Goal: Information Seeking & Learning: Learn about a topic

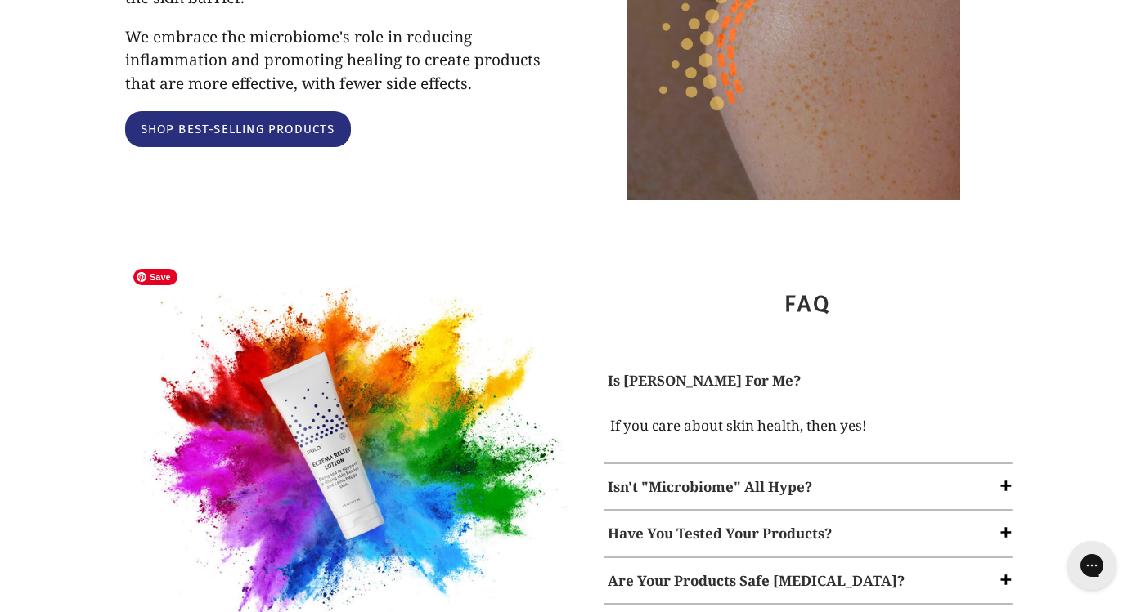
scroll to position [1836, 0]
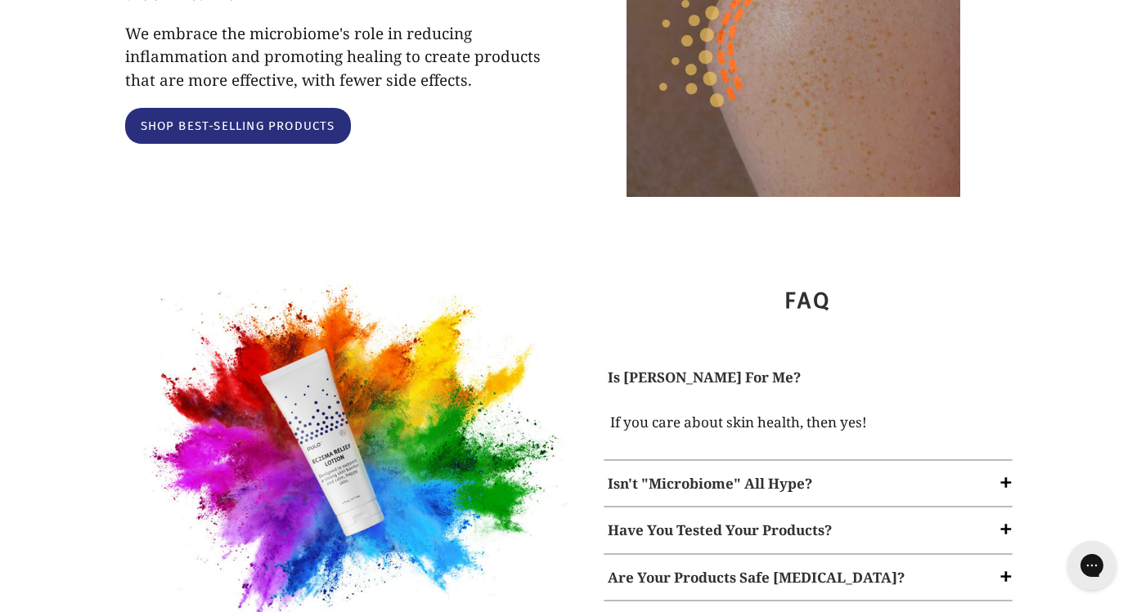
click at [1006, 474] on span at bounding box center [1006, 482] width 16 height 16
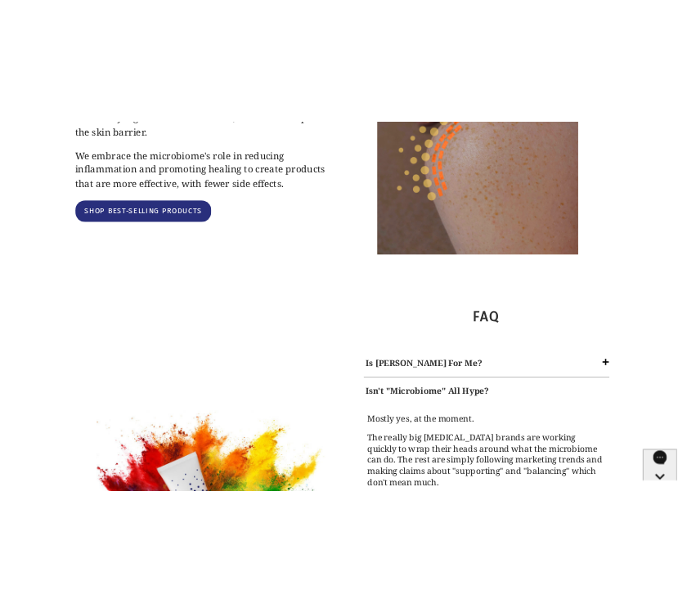
scroll to position [1820, 0]
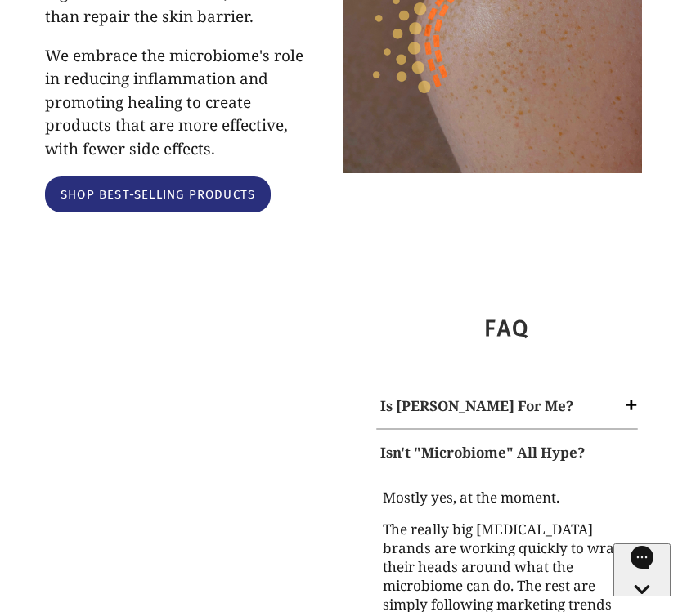
click at [590, 487] on p "Mostly yes, at the moment." at bounding box center [506, 499] width 253 height 24
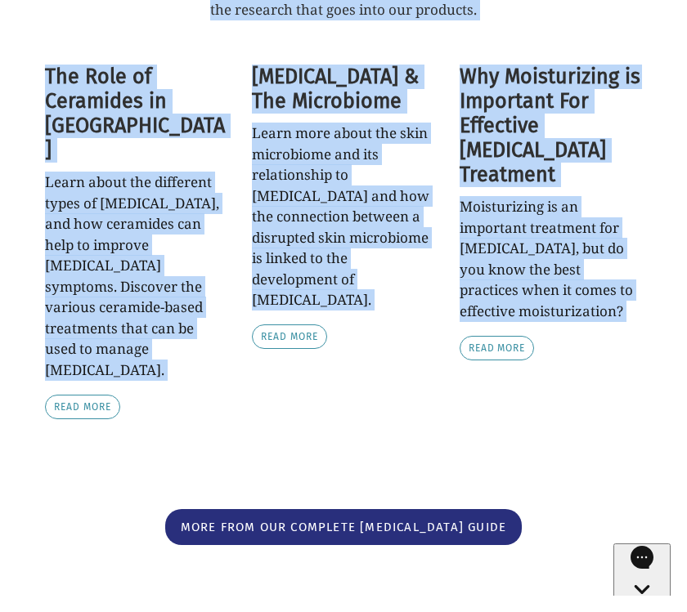
scroll to position [3555, 0]
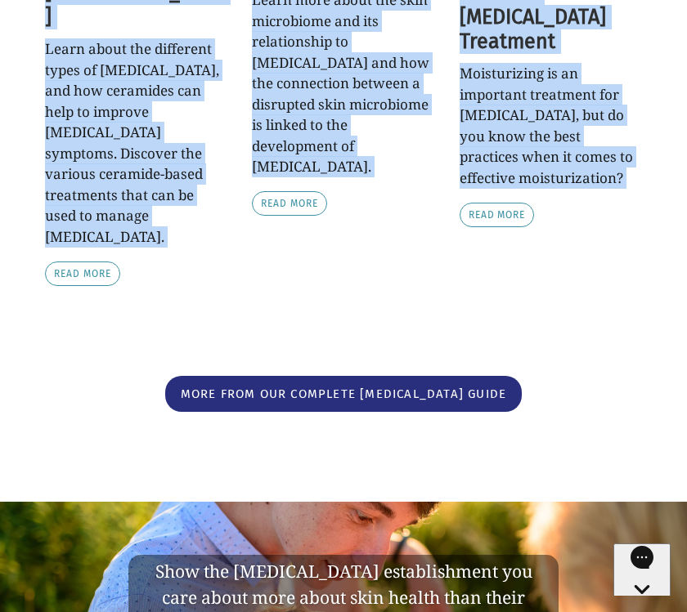
drag, startPoint x: 379, startPoint y: 162, endPoint x: 492, endPoint y: 289, distance: 170.2
click at [523, 376] on div "More from our complete [MEDICAL_DATA] guide" at bounding box center [343, 394] width 597 height 37
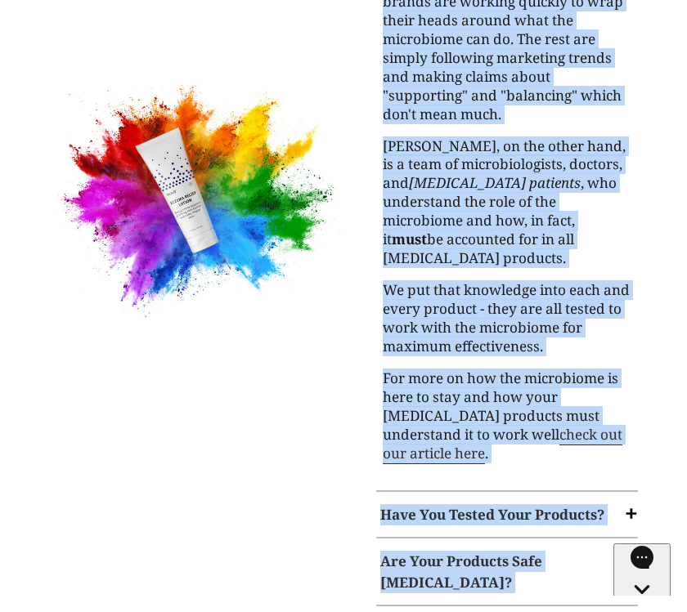
scroll to position [2407, 0]
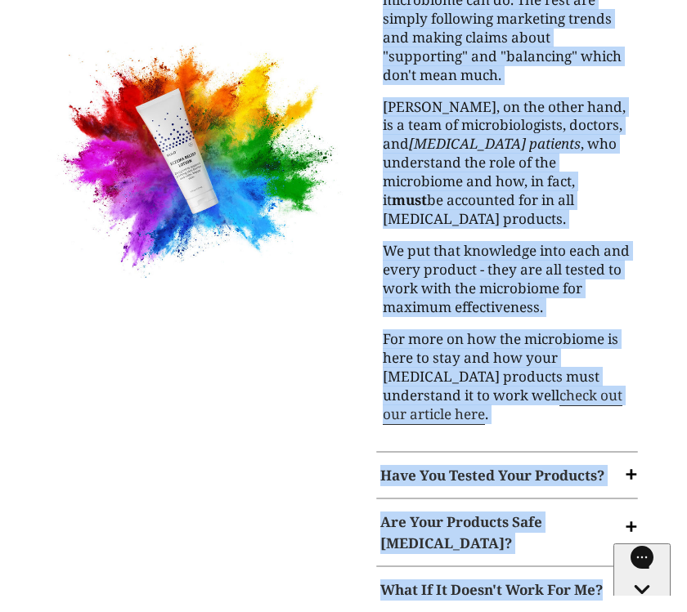
copy div "FAQ Is [PERSON_NAME] For Me? If you care about skin health, then yes! Isn't "Mi…"
drag, startPoint x: 482, startPoint y: 96, endPoint x: 639, endPoint y: 482, distance: 416.4
click at [639, 482] on div "FAQ Is [PERSON_NAME] For Me? If you care about skin health, then yes! Isn't "Mi…" at bounding box center [492, 168] width 298 height 937
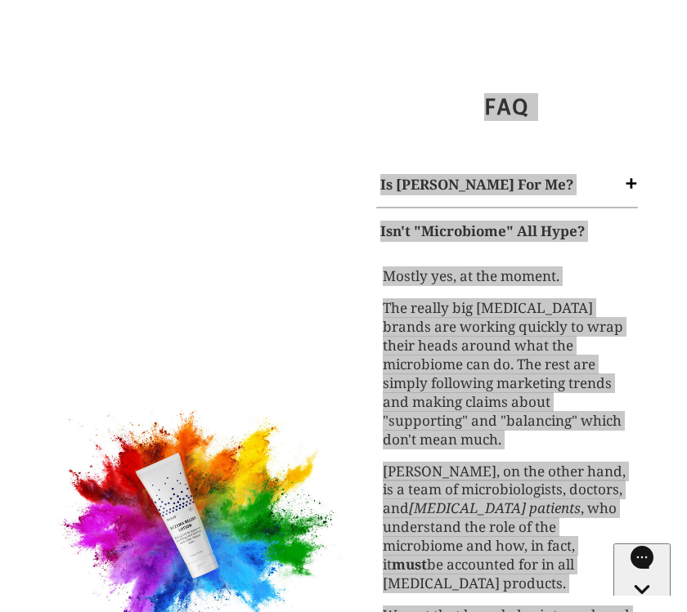
scroll to position [2027, 0]
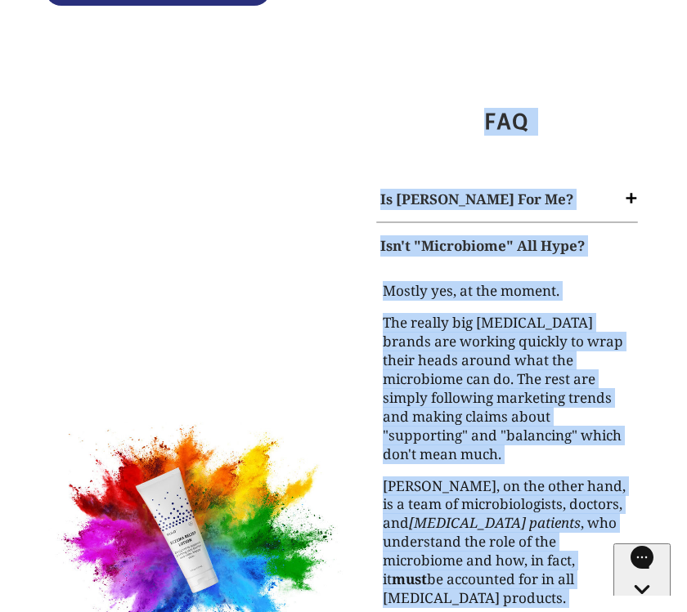
click at [523, 280] on div "Mostly yes, at the moment. The really big [MEDICAL_DATA] brands are working qui…" at bounding box center [506, 543] width 253 height 527
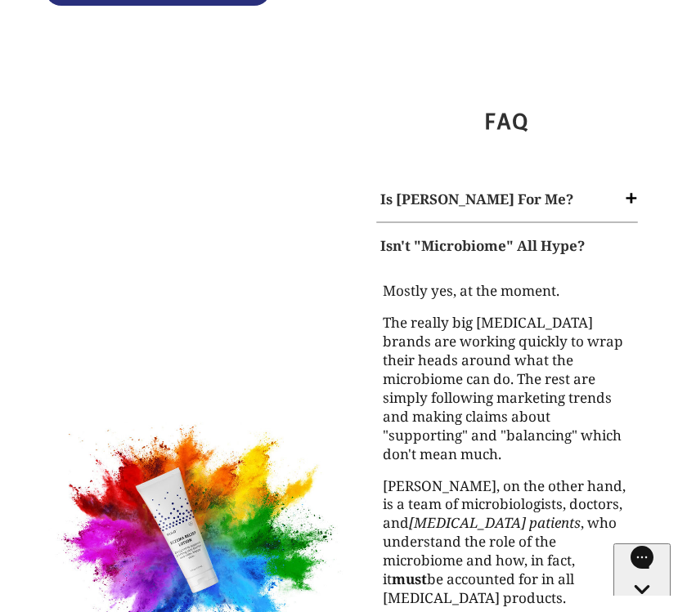
click at [630, 190] on span at bounding box center [631, 198] width 16 height 16
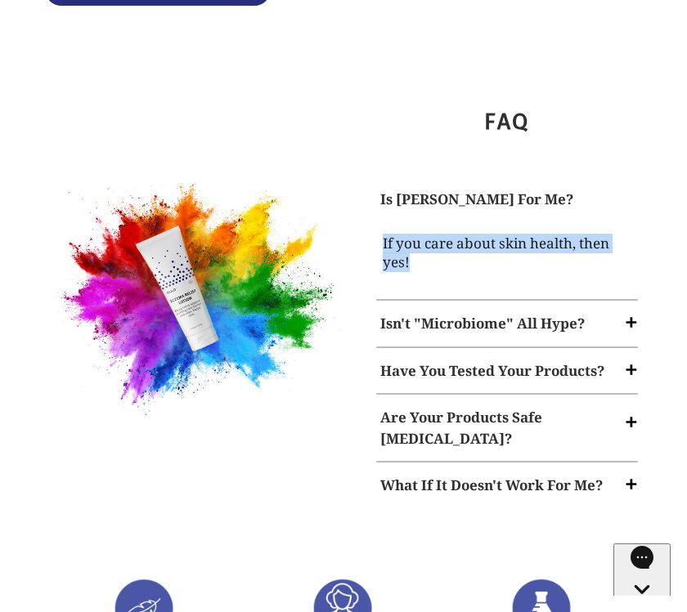
drag, startPoint x: 415, startPoint y: 215, endPoint x: 375, endPoint y: 202, distance: 42.9
click at [375, 222] on div "If you care about skin health, then yes!" at bounding box center [507, 257] width 270 height 70
copy p "If you care about skin health, then yes!"
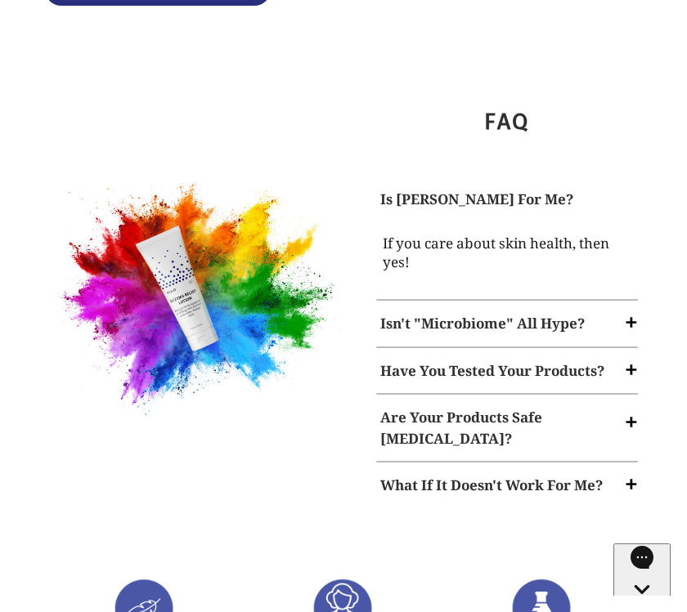
click at [636, 361] on span at bounding box center [631, 369] width 16 height 16
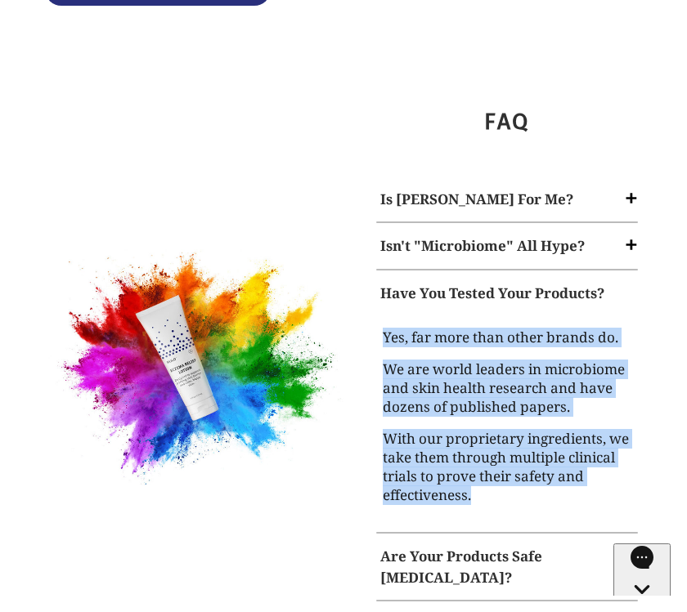
copy div "Yes, far more than other brands do. We are world leaders in microbiome and skin…"
drag, startPoint x: 384, startPoint y: 289, endPoint x: 496, endPoint y: 476, distance: 217.5
click at [496, 476] on div "Yes, far more than other brands do. We are world leaders in microbiome and skin…" at bounding box center [507, 420] width 270 height 209
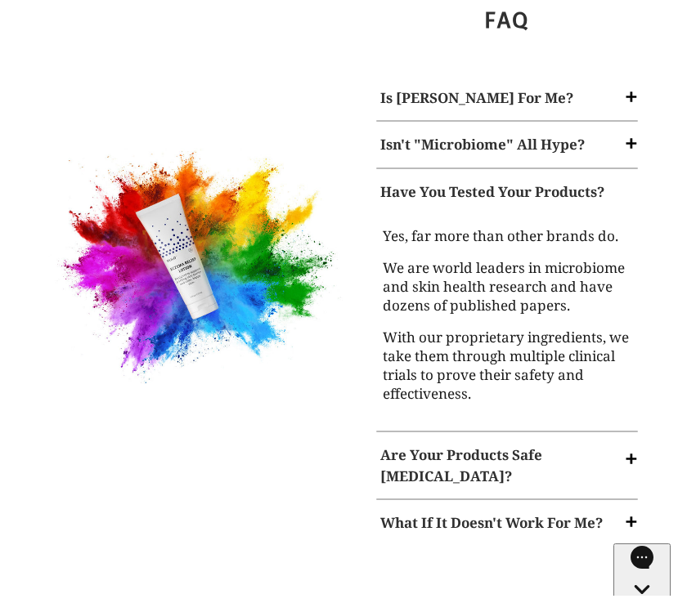
click at [626, 451] on span at bounding box center [631, 459] width 16 height 16
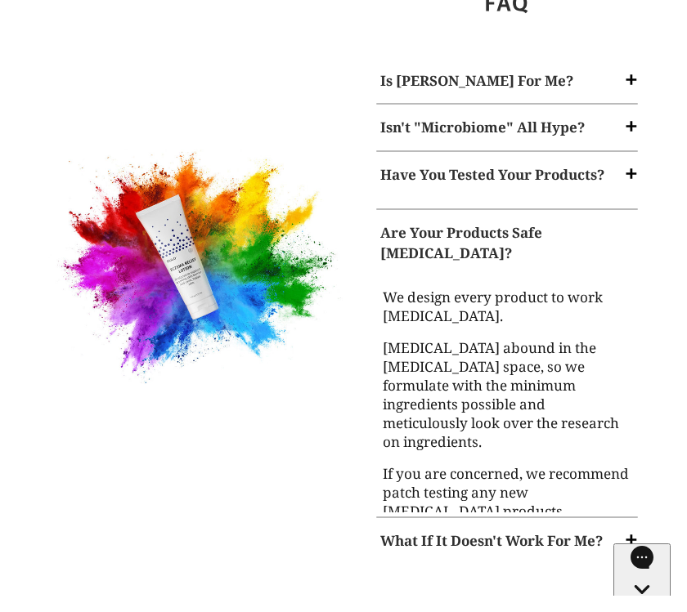
scroll to position [2147, 0]
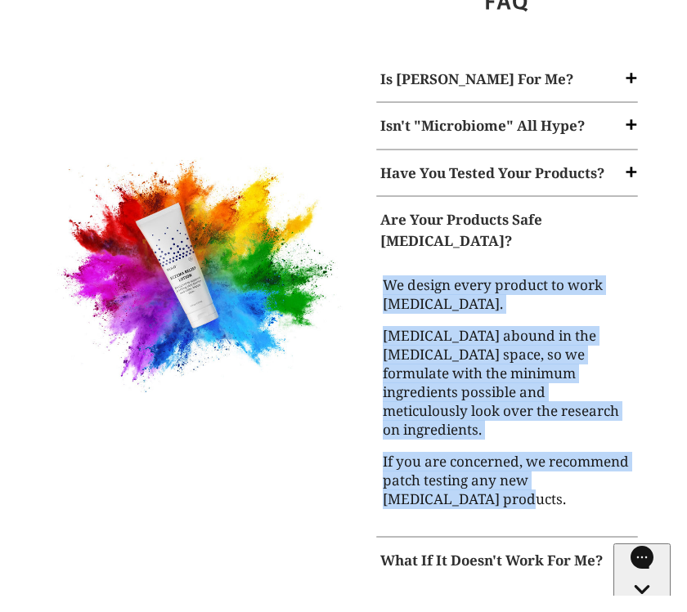
drag, startPoint x: 514, startPoint y: 437, endPoint x: 378, endPoint y: 236, distance: 242.5
click at [378, 263] on div "We design every product to work [MEDICAL_DATA]. [MEDICAL_DATA] abound in the [M…" at bounding box center [507, 395] width 270 height 264
copy div "We design every product to work [MEDICAL_DATA]. [MEDICAL_DATA] abound in the [M…"
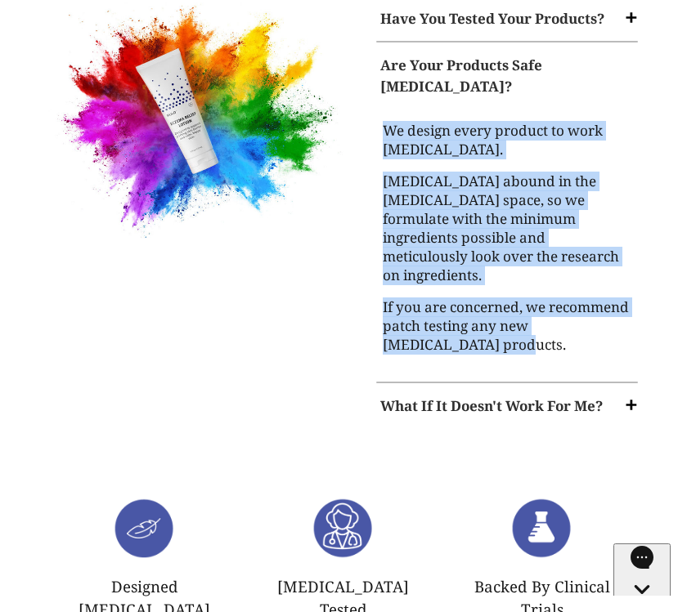
scroll to position [2314, 0]
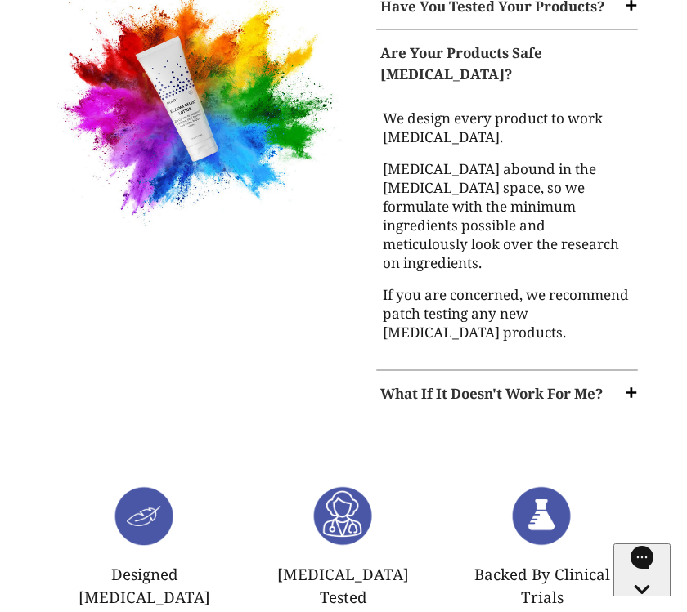
click at [627, 384] on span at bounding box center [631, 392] width 16 height 16
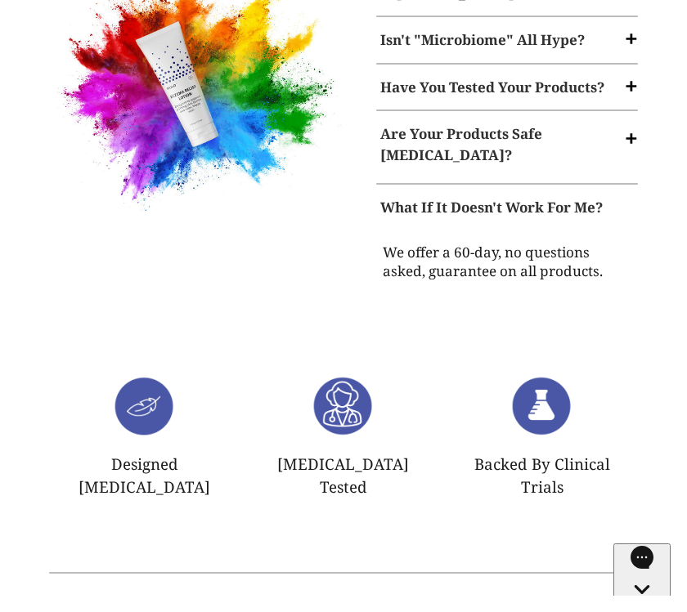
scroll to position [2226, 0]
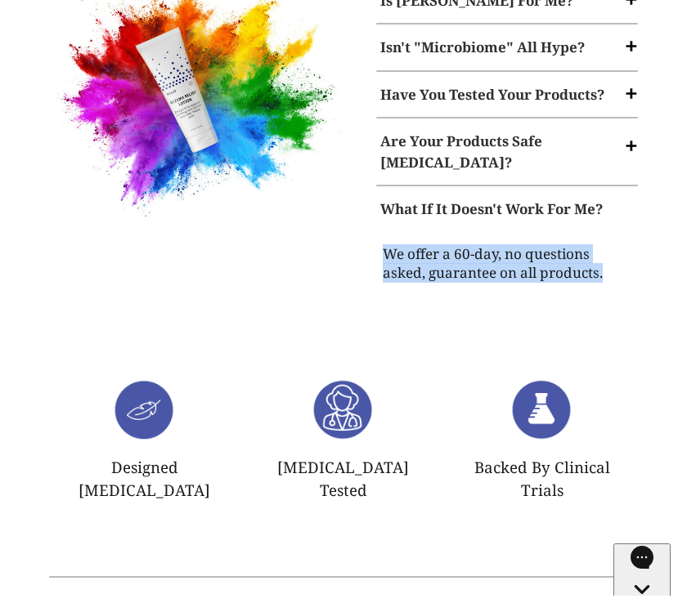
copy p "We offer a 60-day, no questions asked, guarantee on all products."
drag, startPoint x: 603, startPoint y: 231, endPoint x: 384, endPoint y: 214, distance: 220.6
click at [384, 243] on p "We offer a 60-day, no questions asked, guarantee on all products." at bounding box center [506, 264] width 253 height 43
